Goal: Transaction & Acquisition: Book appointment/travel/reservation

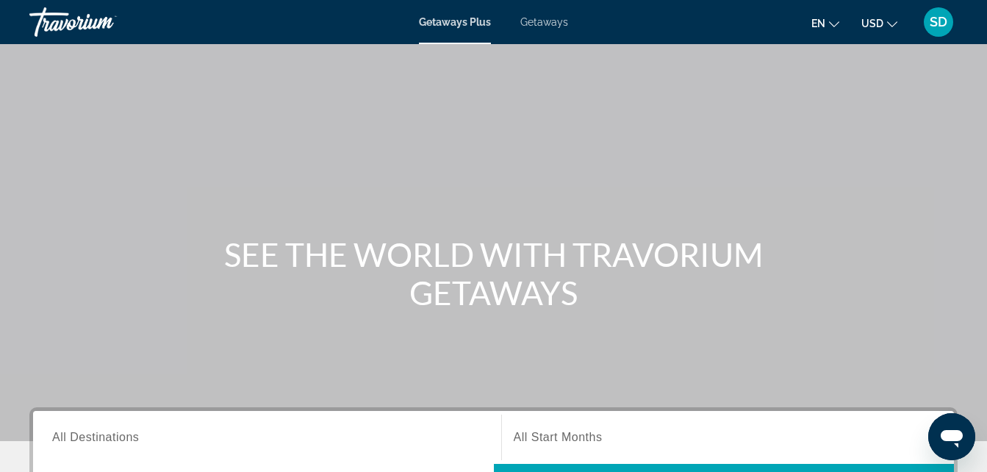
scroll to position [376, 0]
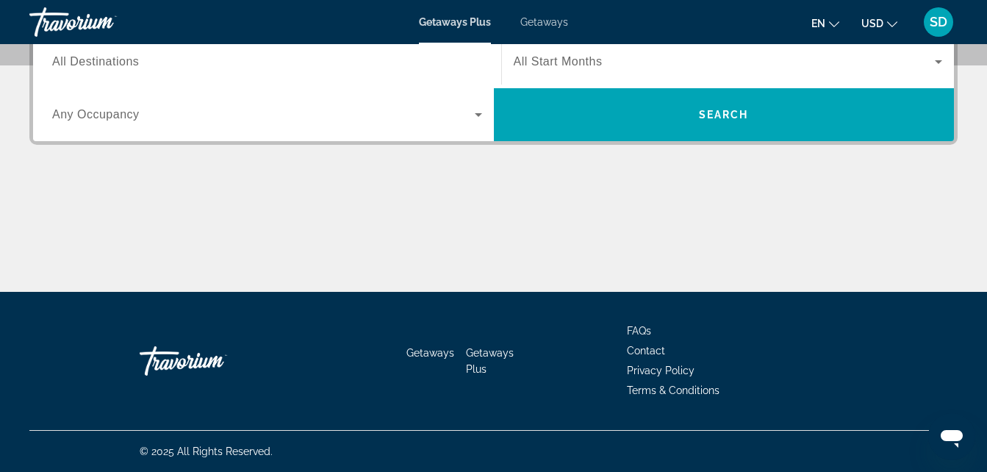
click at [934, 23] on span "SD" at bounding box center [939, 22] width 18 height 15
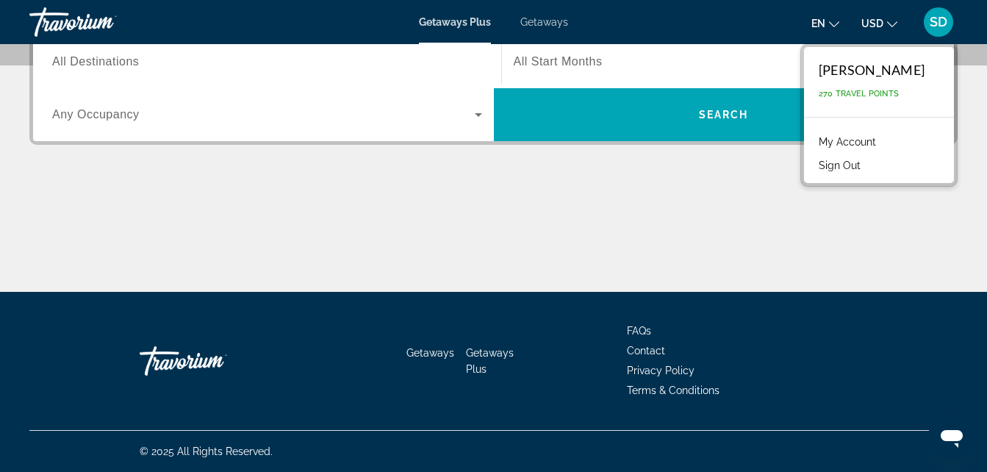
click at [884, 229] on div "Main content" at bounding box center [493, 237] width 928 height 110
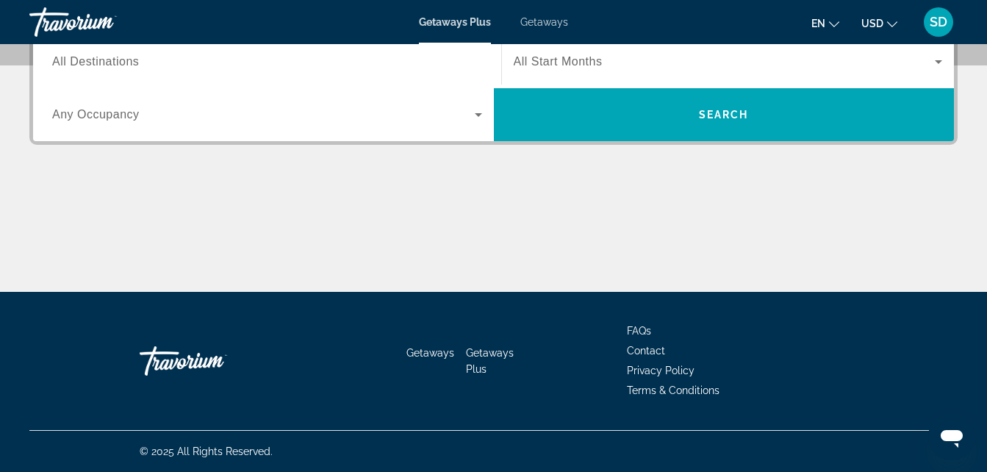
click at [548, 26] on span "Getaways" at bounding box center [544, 22] width 48 height 12
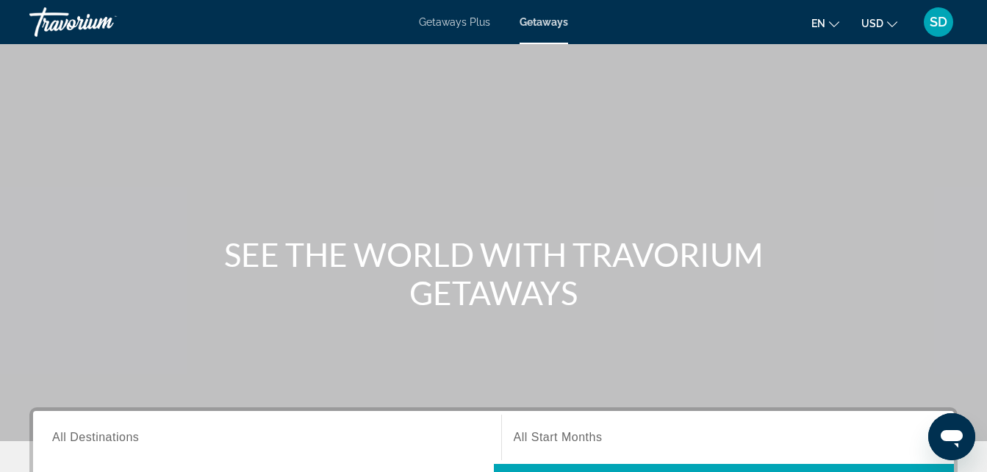
click at [452, 25] on span "Getaways Plus" at bounding box center [454, 22] width 71 height 12
